Goal: Information Seeking & Learning: Learn about a topic

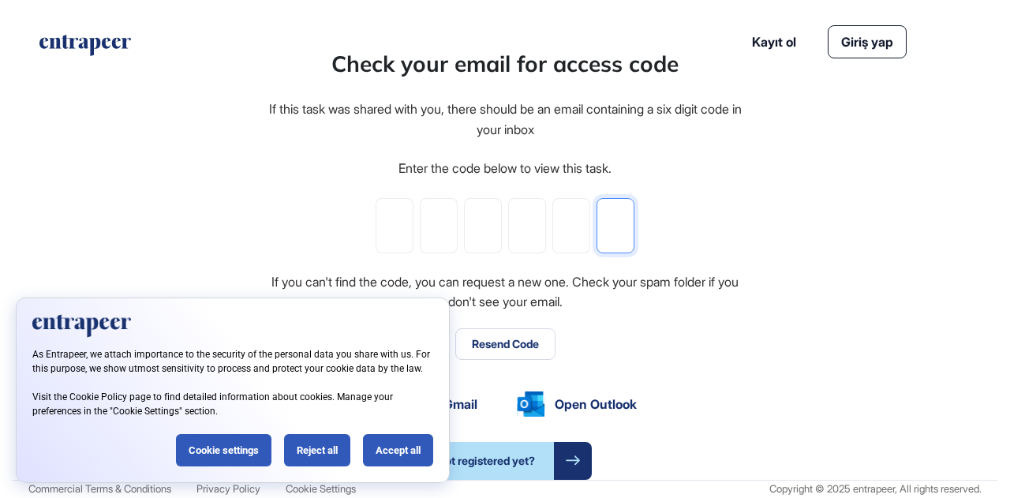
paste input "*"
type input "*"
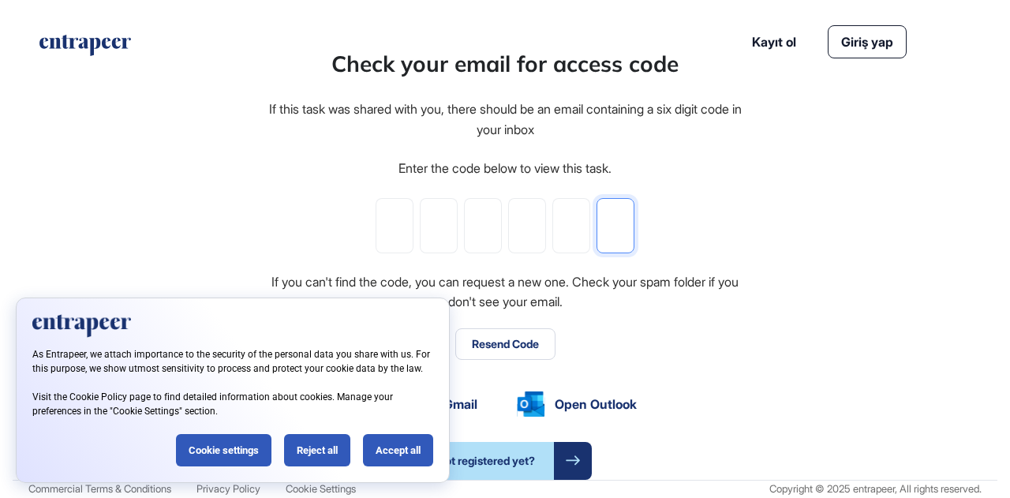
type input "*"
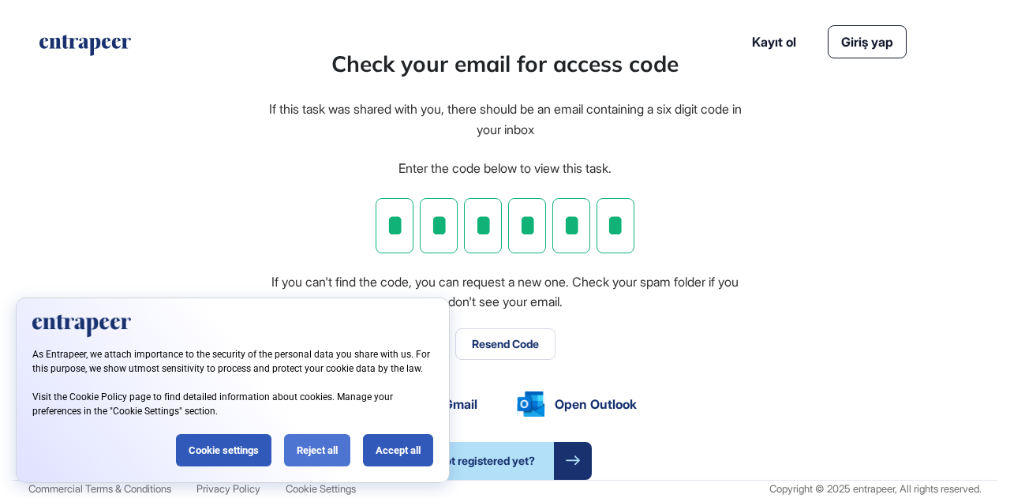
click at [316, 454] on div "Reject all" at bounding box center [317, 450] width 66 height 32
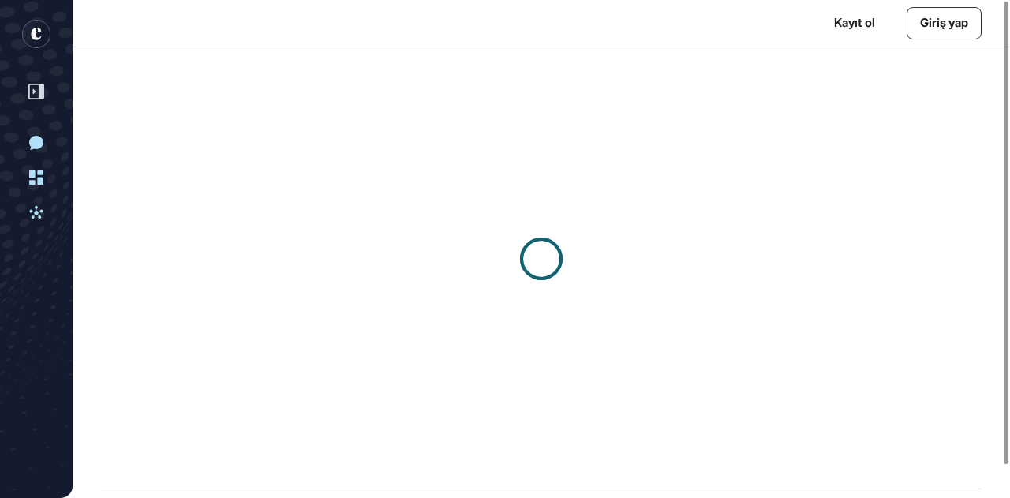
scroll to position [1, 1]
click at [817, 206] on div at bounding box center [541, 258] width 937 height 423
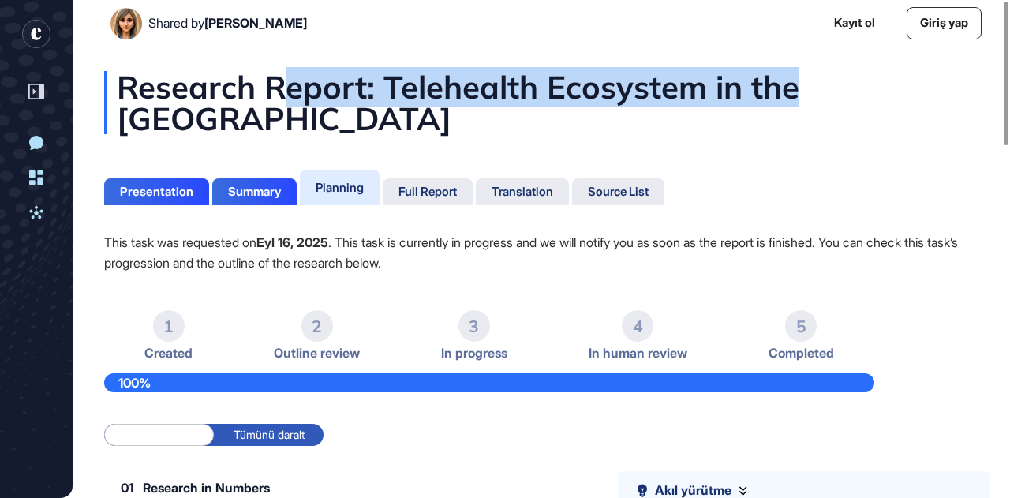
drag, startPoint x: 286, startPoint y: 88, endPoint x: 798, endPoint y: 80, distance: 512.8
click at [798, 80] on div "Research Report: Telehealth Ecosystem in the [GEOGRAPHIC_DATA]" at bounding box center [541, 102] width 874 height 63
click at [707, 105] on div "Research Report: Telehealth Ecosystem in the [GEOGRAPHIC_DATA]" at bounding box center [541, 102] width 874 height 63
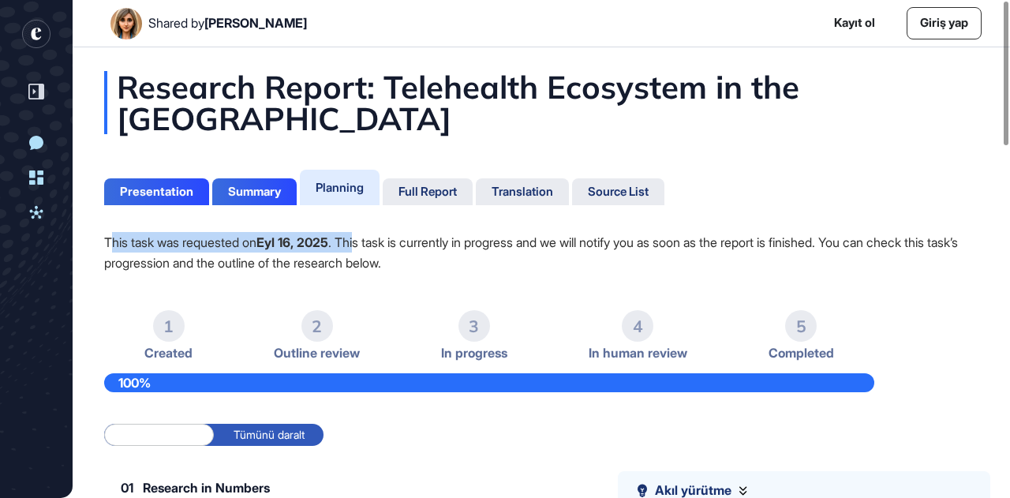
drag, startPoint x: 110, startPoint y: 247, endPoint x: 368, endPoint y: 245, distance: 257.2
click at [368, 245] on p "This task was requested on Eyl 16, 2025 . This task is currently in progress an…" at bounding box center [541, 252] width 874 height 41
click at [302, 252] on p "This task was requested on Eyl 16, 2025 . This task is currently in progress an…" at bounding box center [541, 252] width 874 height 41
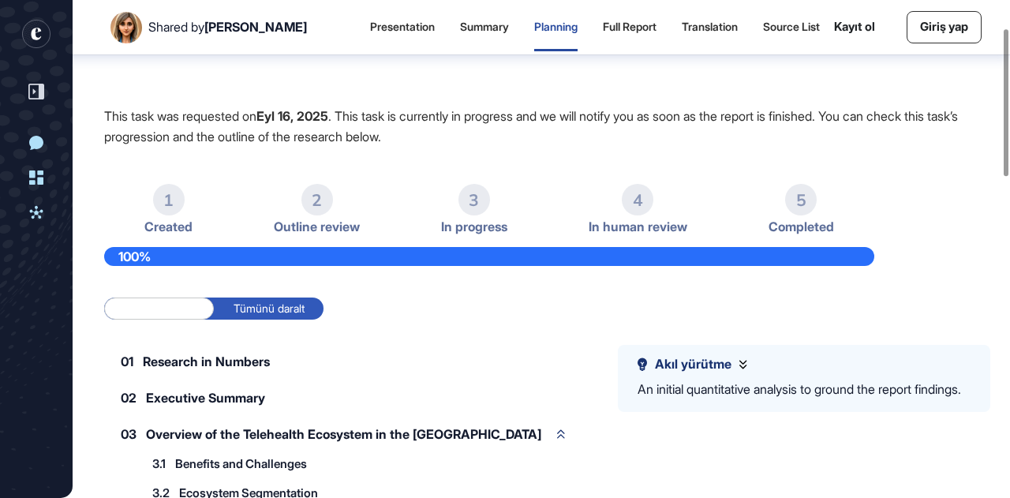
scroll to position [8, 0]
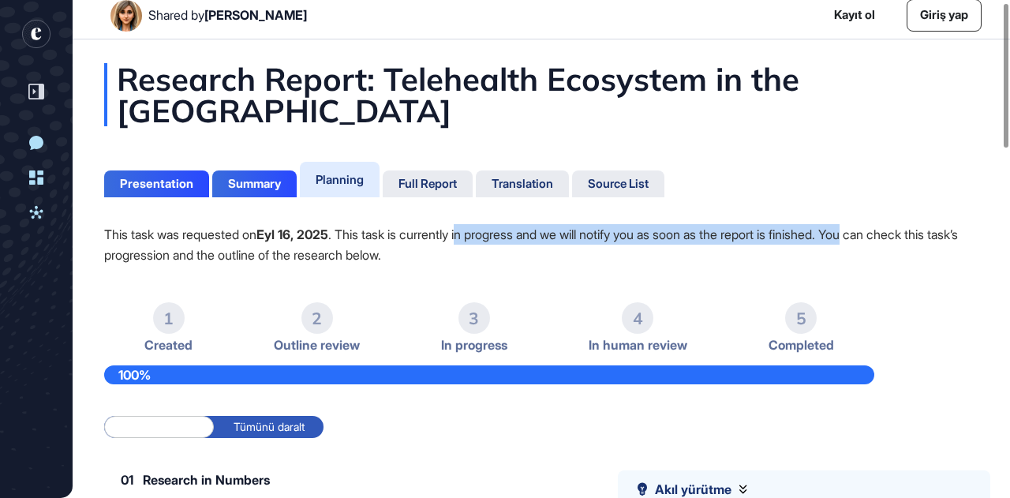
drag, startPoint x: 483, startPoint y: 232, endPoint x: 911, endPoint y: 234, distance: 428.4
click at [909, 234] on p "This task was requested on Eyl 16, 2025 . This task is currently in progress an…" at bounding box center [541, 244] width 874 height 41
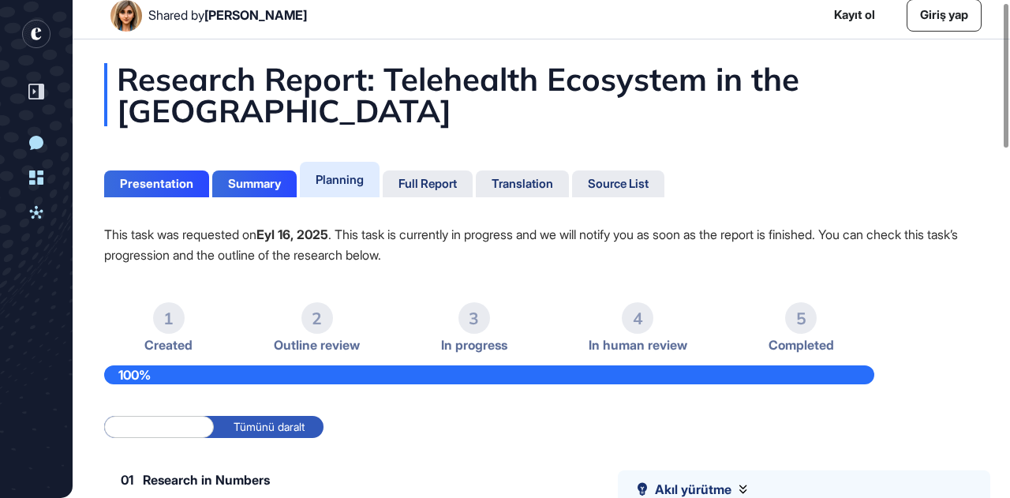
click at [912, 233] on p "This task was requested on Eyl 16, 2025 . This task is currently in progress an…" at bounding box center [541, 244] width 874 height 41
drag, startPoint x: 175, startPoint y: 252, endPoint x: 428, endPoint y: 249, distance: 252.5
click at [428, 249] on p "This task was requested on Eyl 16, 2025 . This task is currently in progress an…" at bounding box center [541, 244] width 874 height 41
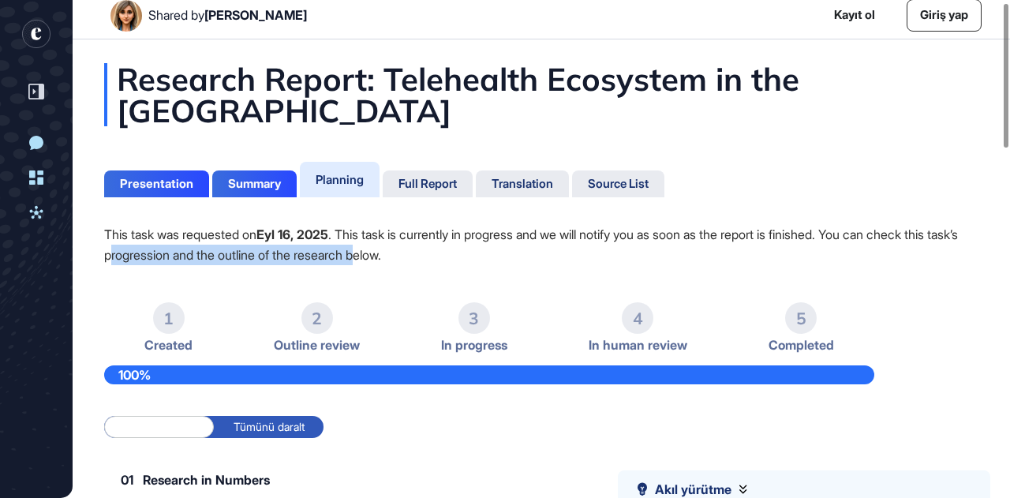
click at [428, 249] on p "This task was requested on Eyl 16, 2025 . This task is currently in progress an…" at bounding box center [541, 244] width 874 height 41
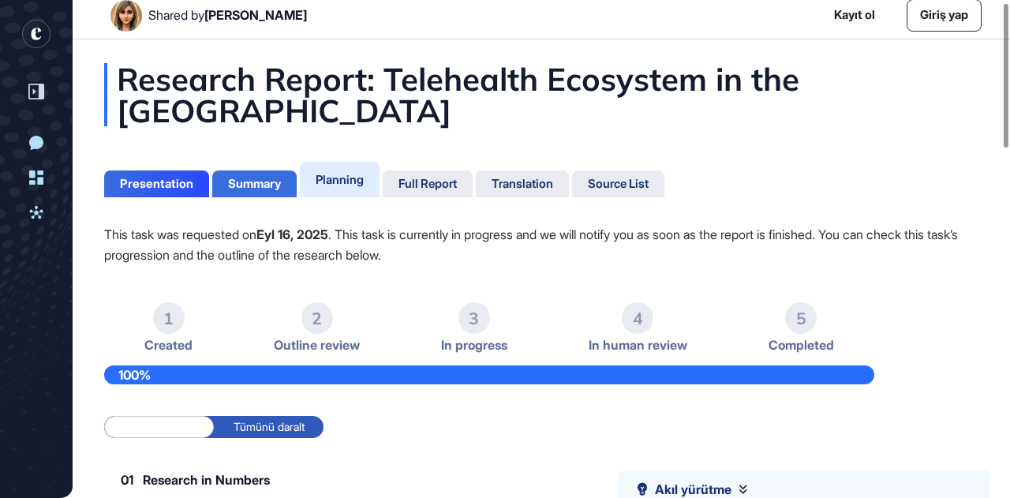
click at [263, 180] on div "Summary" at bounding box center [254, 184] width 53 height 14
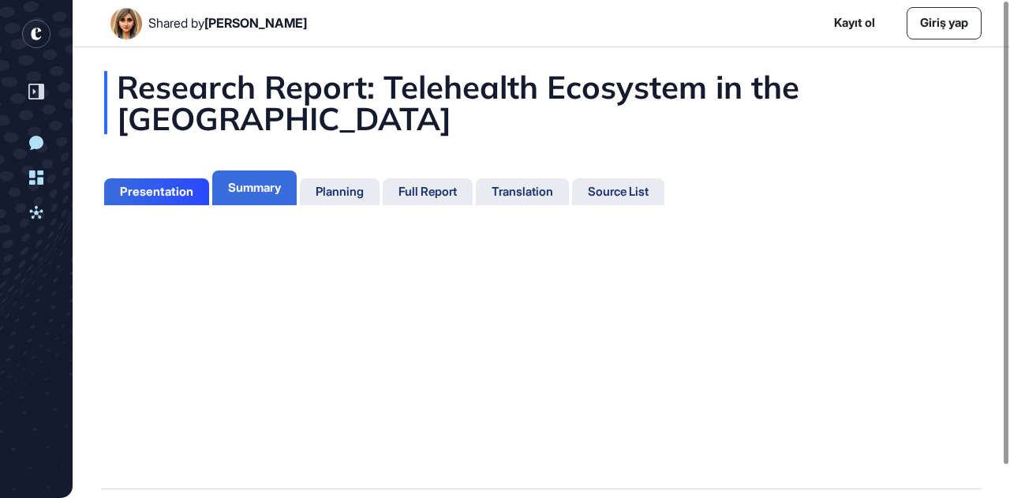
scroll to position [419, 3]
click at [174, 193] on div "Presentation" at bounding box center [156, 192] width 73 height 14
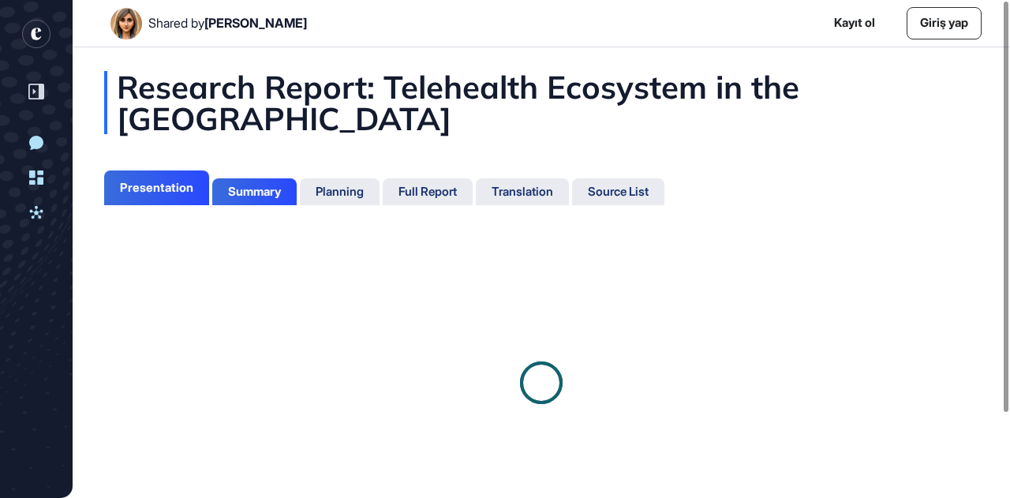
scroll to position [6, 1]
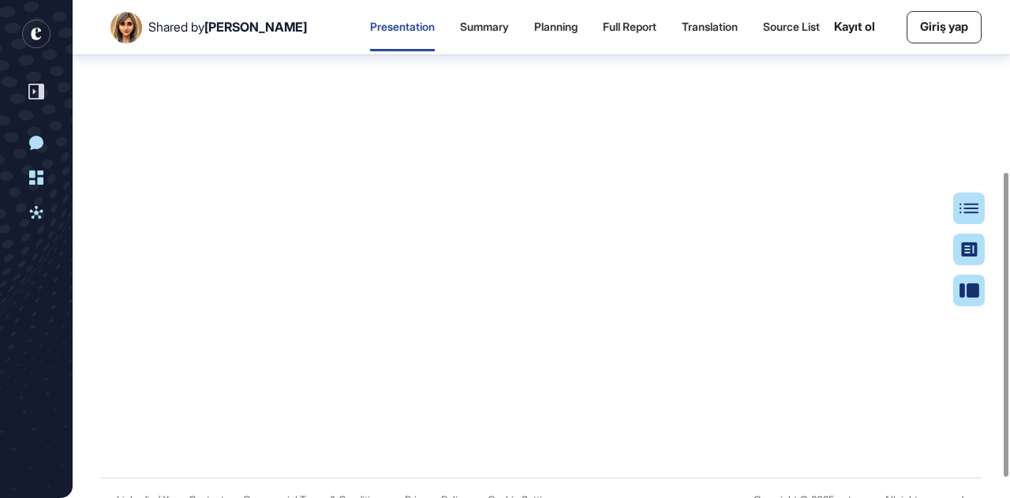
scroll to position [313, 0]
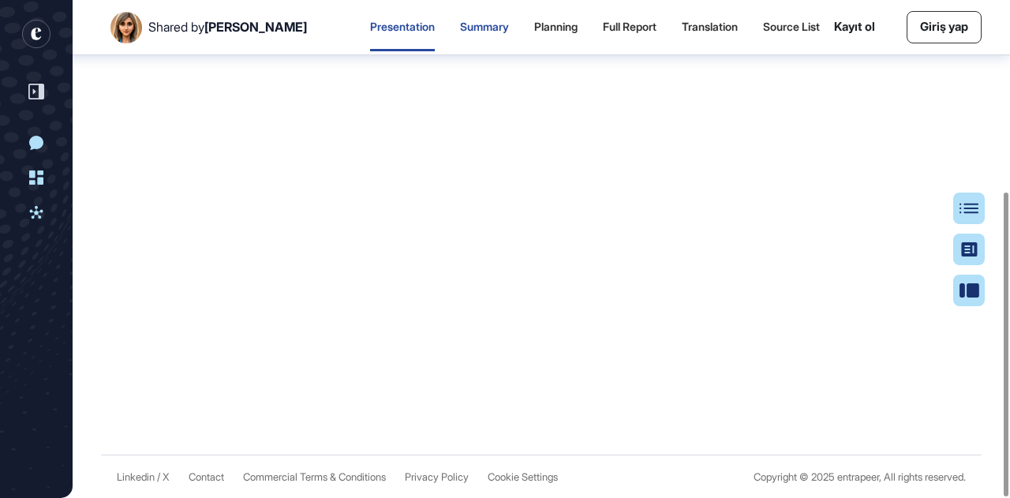
click at [476, 33] on div "Summary" at bounding box center [484, 27] width 49 height 13
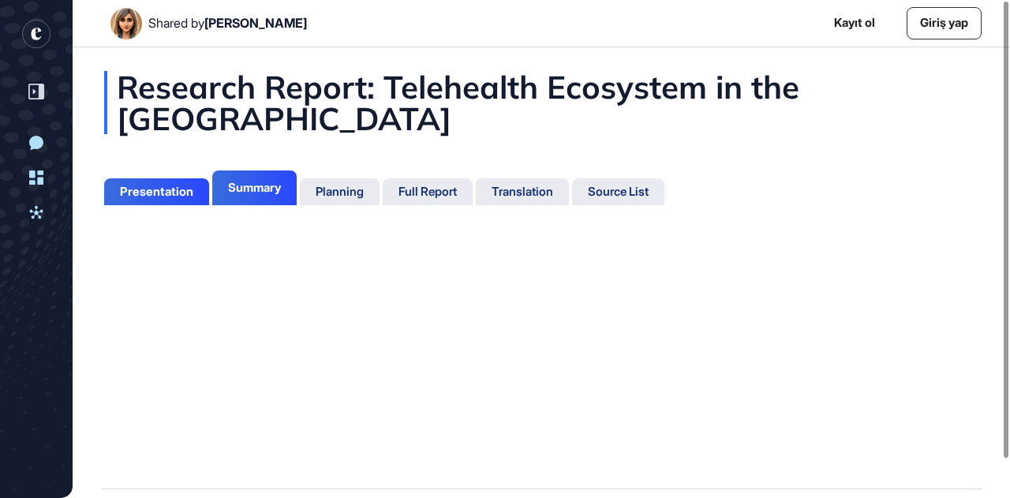
scroll to position [419, 3]
click at [462, 28] on header "Shared by [PERSON_NAME] ol Giriş yap" at bounding box center [505, 23] width 1010 height 47
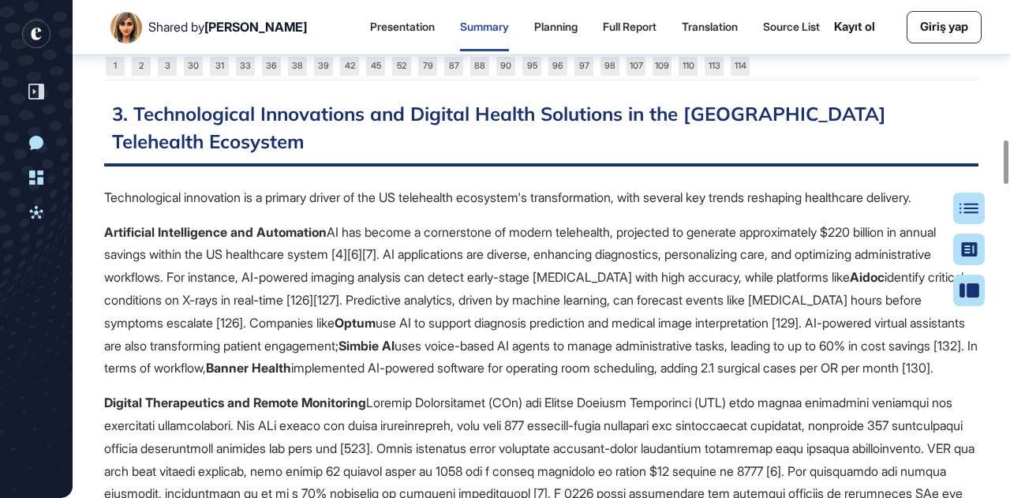
scroll to position [1665, 0]
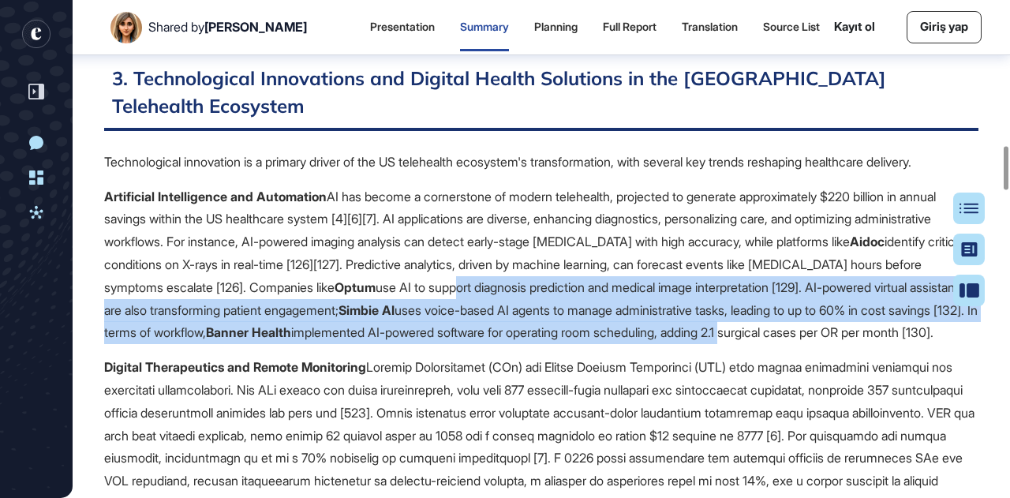
drag, startPoint x: 517, startPoint y: 322, endPoint x: 936, endPoint y: 381, distance: 423.8
click at [936, 345] on p "Artificial Intelligence and Automation AI has become a cornerstone of modern te…" at bounding box center [541, 264] width 874 height 159
click at [906, 345] on p "Artificial Intelligence and Automation AI has become a cornerstone of modern te…" at bounding box center [541, 264] width 874 height 159
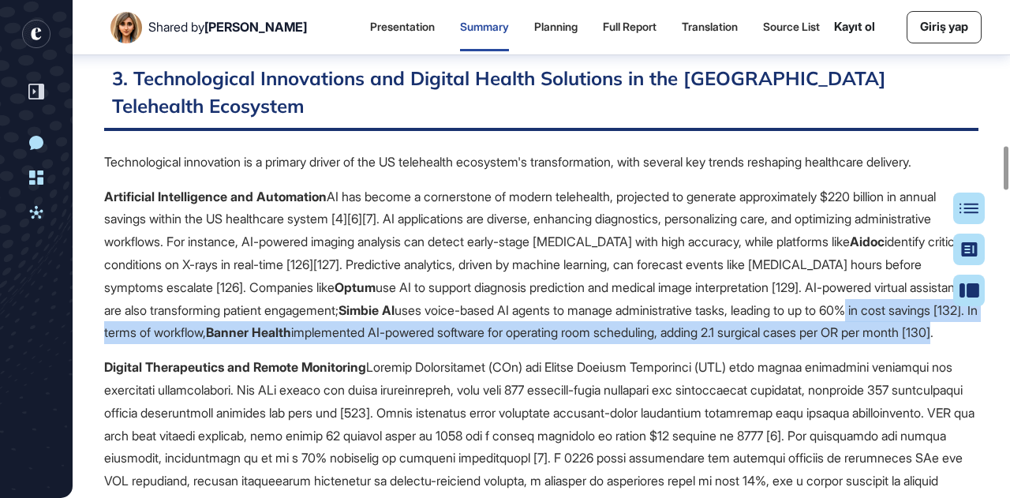
drag, startPoint x: 125, startPoint y: 372, endPoint x: 334, endPoint y: 394, distance: 210.2
click at [332, 345] on p "Artificial Intelligence and Automation AI has become a cornerstone of modern te…" at bounding box center [541, 264] width 874 height 159
click at [334, 345] on p "Artificial Intelligence and Automation AI has become a cornerstone of modern te…" at bounding box center [541, 264] width 874 height 159
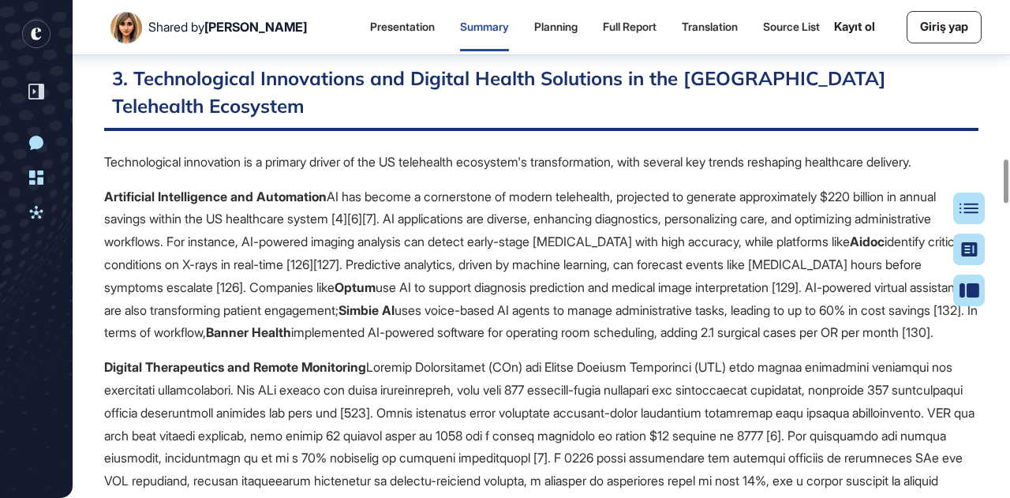
scroll to position [1822, 0]
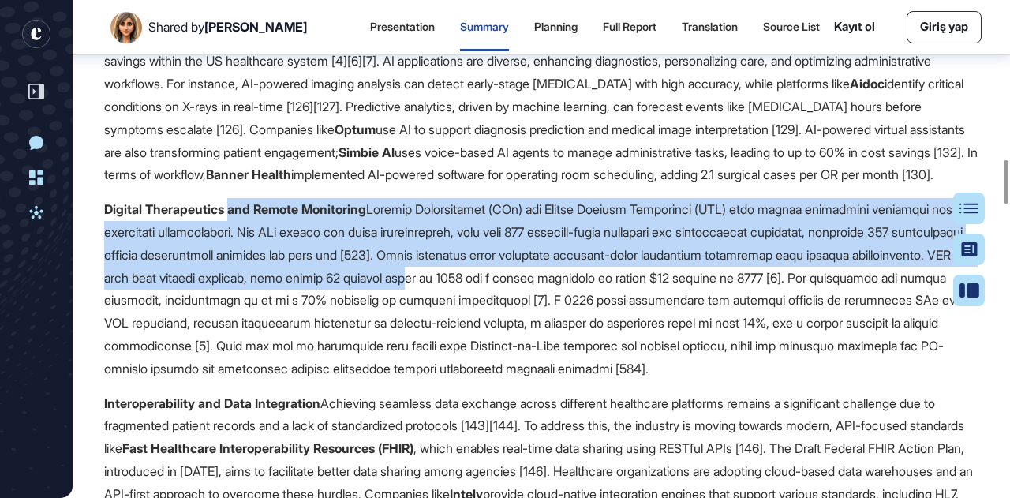
drag, startPoint x: 234, startPoint y: 270, endPoint x: 641, endPoint y: 357, distance: 417.0
click at [641, 353] on p "Digital Therapeutics and Remote Monitoring" at bounding box center [541, 288] width 874 height 181
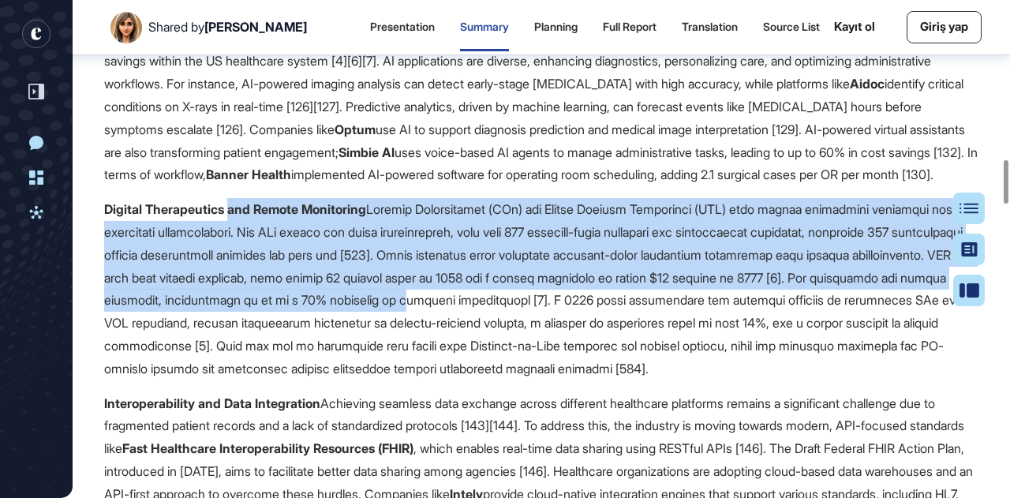
drag, startPoint x: 641, startPoint y: 357, endPoint x: 623, endPoint y: 342, distance: 23.5
click at [641, 357] on p "Digital Therapeutics and Remote Monitoring" at bounding box center [541, 288] width 874 height 181
click at [553, 272] on p "Digital Therapeutics and Remote Monitoring" at bounding box center [541, 288] width 874 height 181
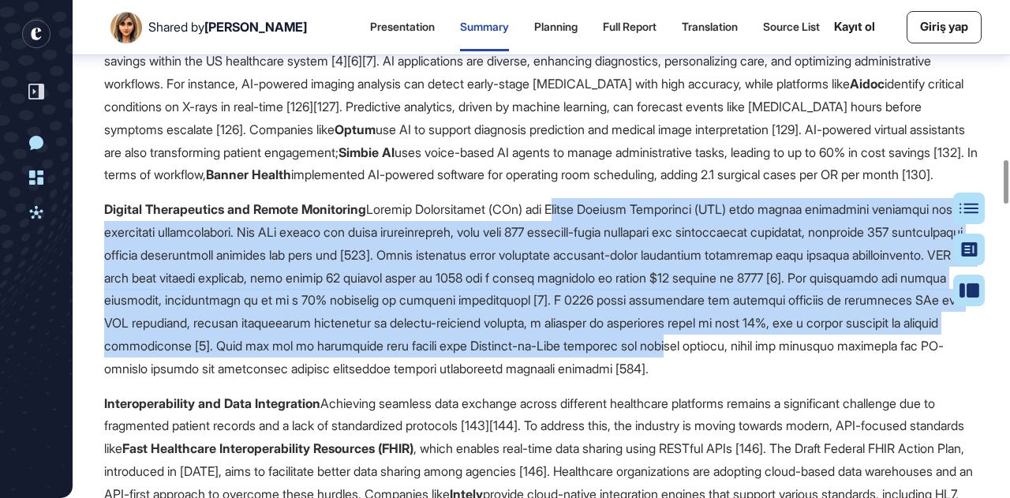
drag, startPoint x: 558, startPoint y: 267, endPoint x: 921, endPoint y: 399, distance: 386.8
click at [924, 379] on p "Digital Therapeutics and Remote Monitoring" at bounding box center [541, 288] width 874 height 181
click at [781, 379] on p "Digital Therapeutics and Remote Monitoring" at bounding box center [541, 288] width 874 height 181
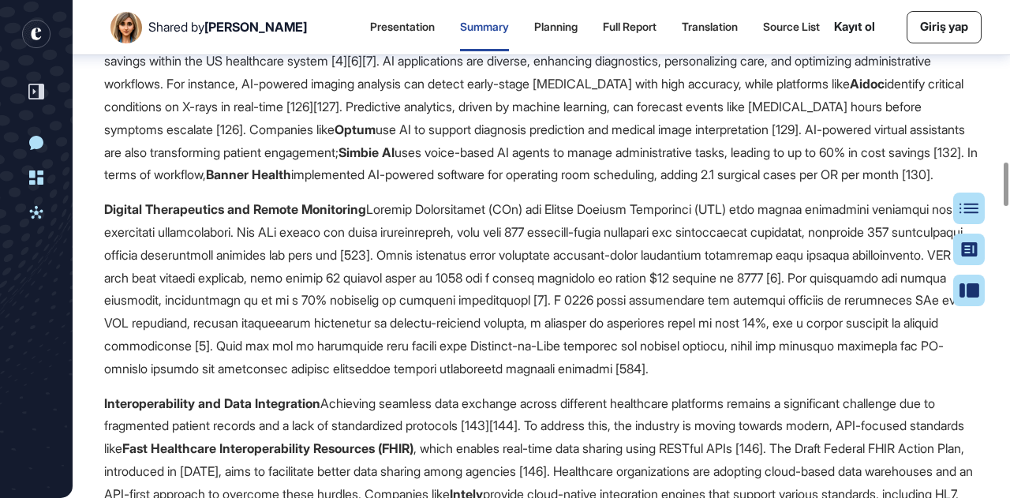
scroll to position [2059, 0]
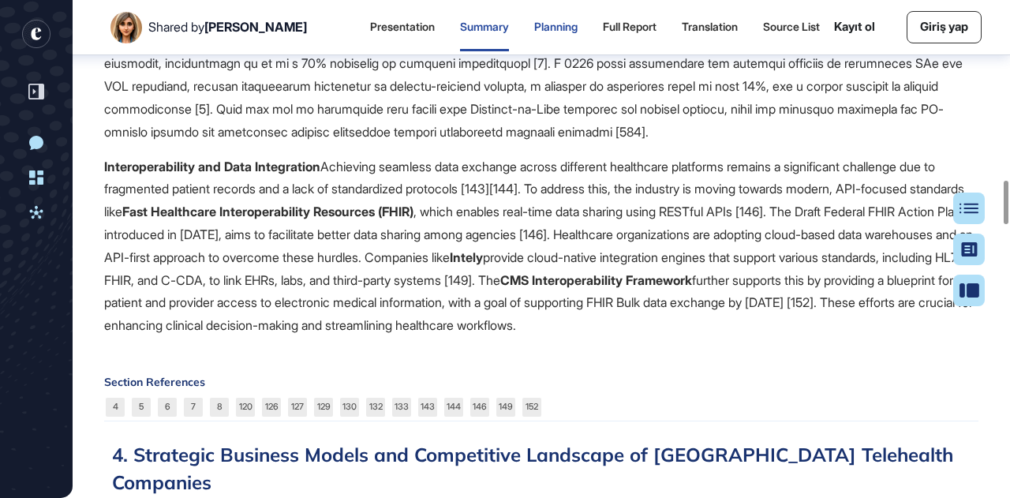
click at [534, 26] on div "Planning" at bounding box center [555, 27] width 43 height 13
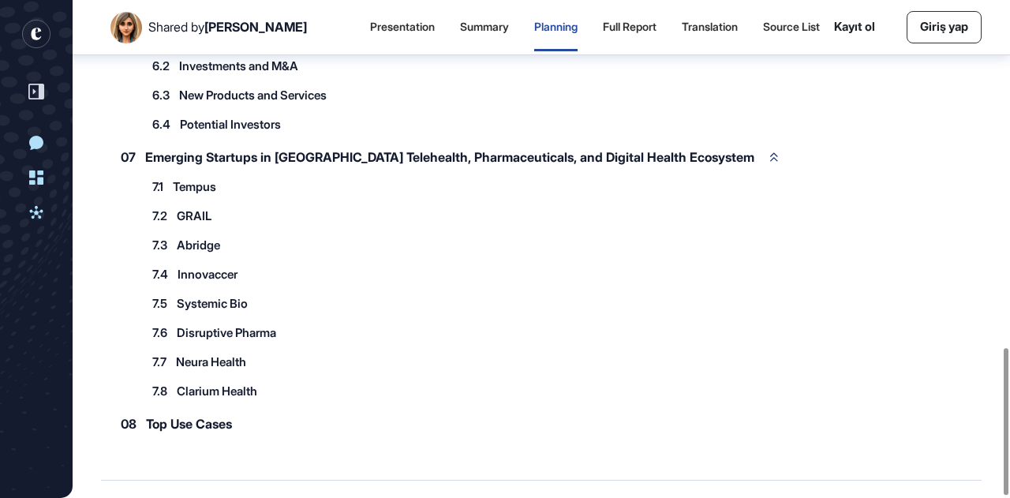
scroll to position [1180, 0]
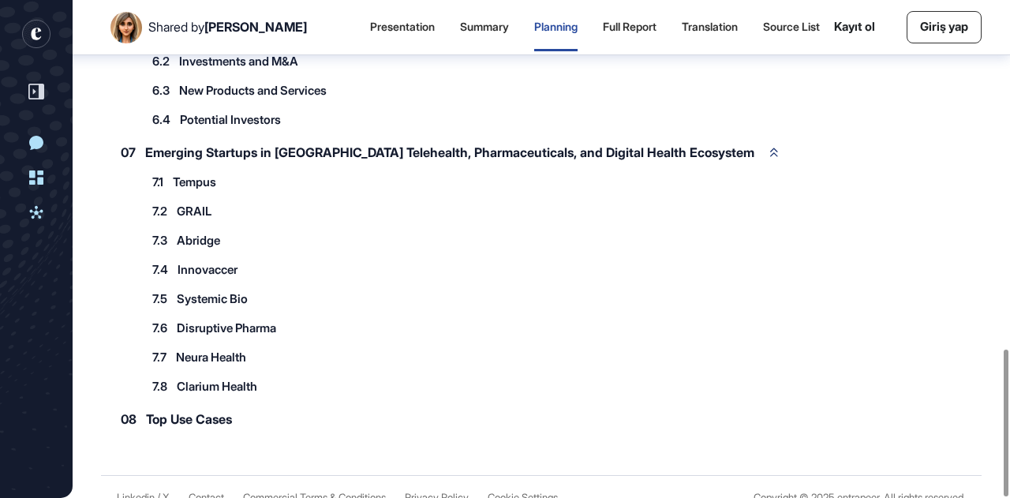
click at [194, 176] on span "Tempus" at bounding box center [194, 182] width 43 height 12
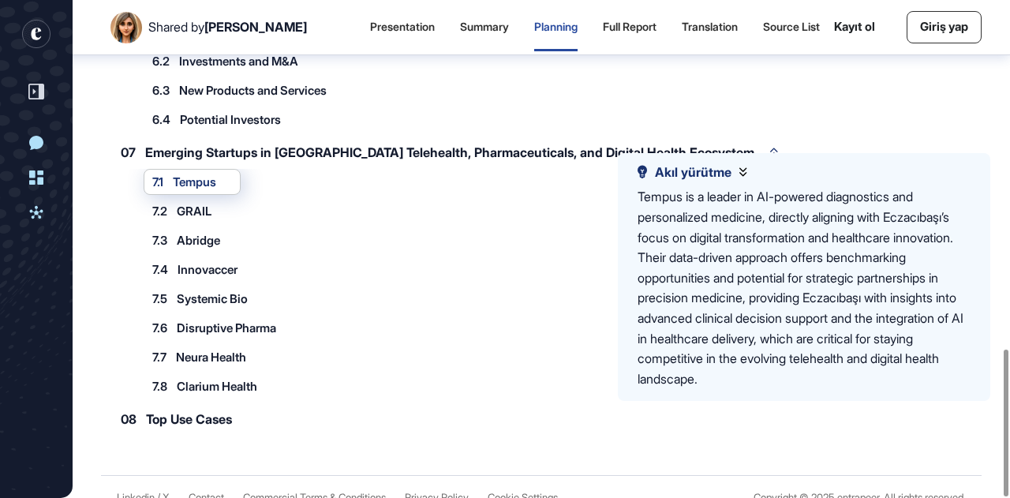
click at [196, 205] on span "GRAIL" at bounding box center [194, 211] width 35 height 12
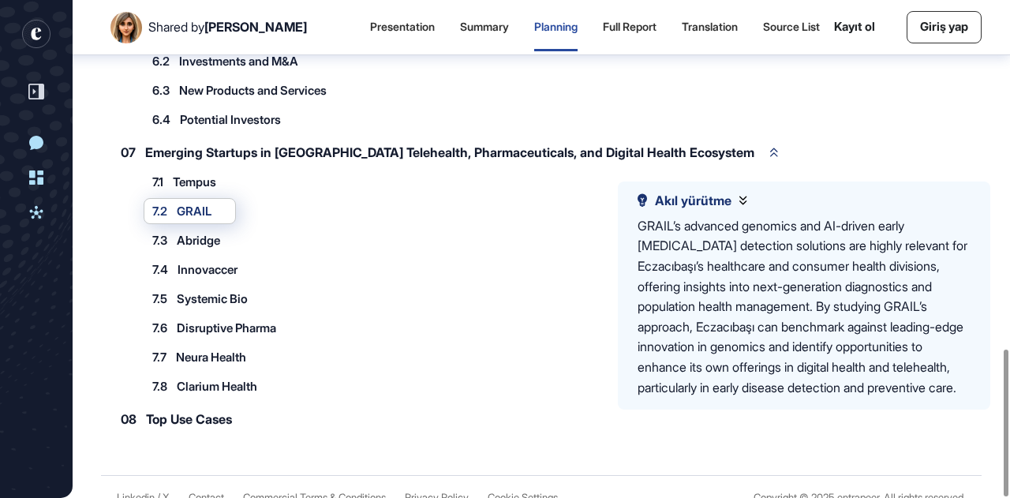
click at [174, 234] on div "7.3 Abridge" at bounding box center [186, 240] width 68 height 12
